Goal: Task Accomplishment & Management: Complete application form

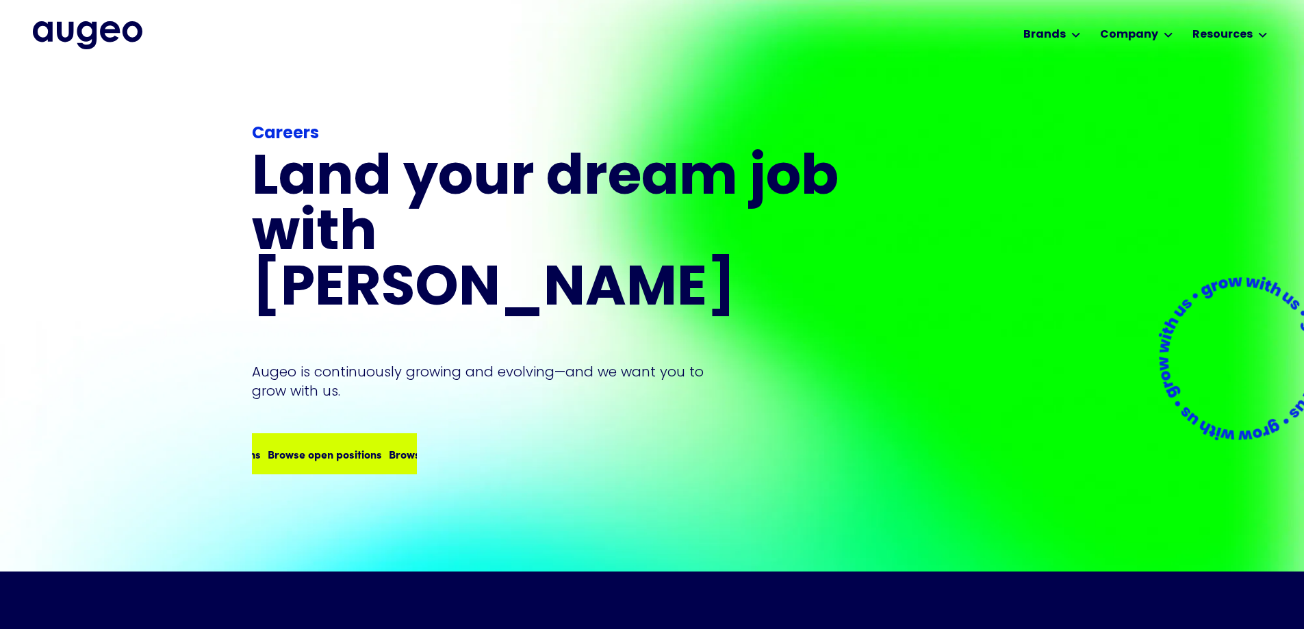
click at [357, 446] on div "Browse open positions" at bounding box center [413, 454] width 114 height 16
